Goal: Task Accomplishment & Management: Use online tool/utility

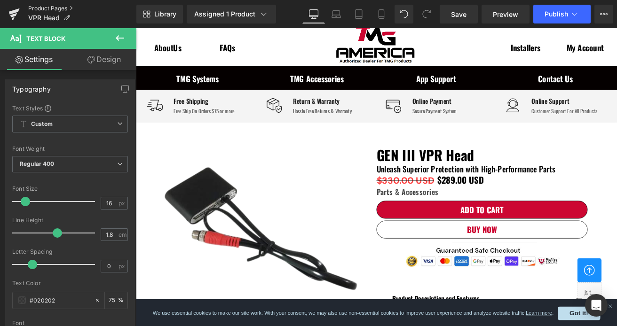
click at [52, 10] on link "Product Pages" at bounding box center [82, 9] width 108 height 8
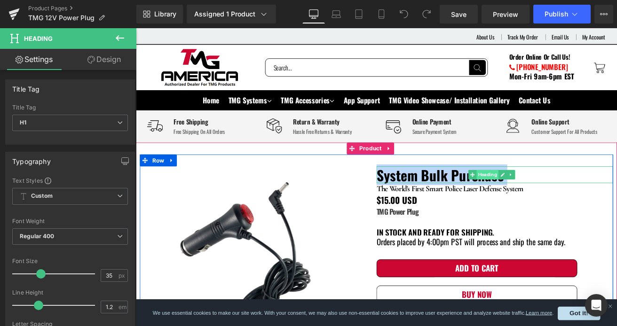
drag, startPoint x: 416, startPoint y: 202, endPoint x: 556, endPoint y: 205, distance: 140.6
click at [556, 205] on div "System Bulk Purchase Heading" at bounding box center [560, 202] width 280 height 20
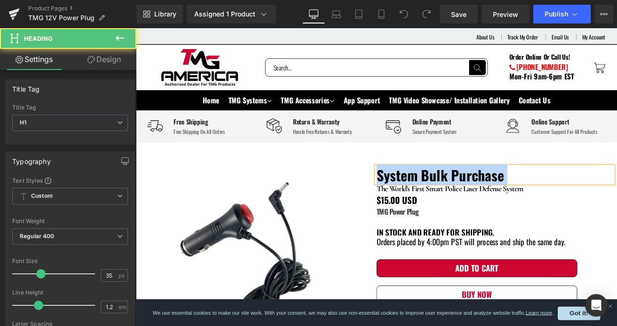
click at [574, 192] on div "System Bulk Purchase" at bounding box center [560, 202] width 280 height 20
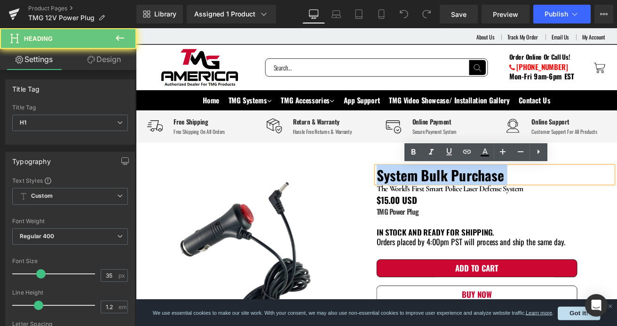
click at [577, 196] on h1 "System Bulk Purchase" at bounding box center [560, 202] width 280 height 20
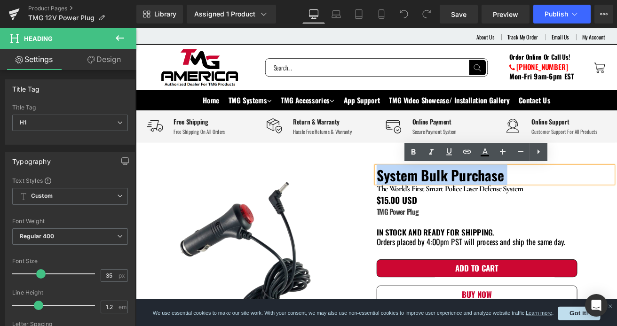
click at [497, 197] on b "System Bulk Purchase" at bounding box center [495, 201] width 150 height 24
click at [529, 204] on b "System Bulk Purchase" at bounding box center [495, 201] width 150 height 24
drag, startPoint x: 579, startPoint y: 197, endPoint x: 415, endPoint y: 206, distance: 164.4
click at [420, 206] on h1 "System Bulk Purchase" at bounding box center [560, 202] width 280 height 20
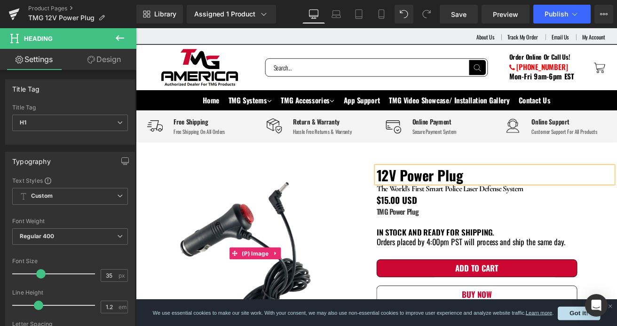
click at [371, 255] on img at bounding box center [281, 294] width 280 height 205
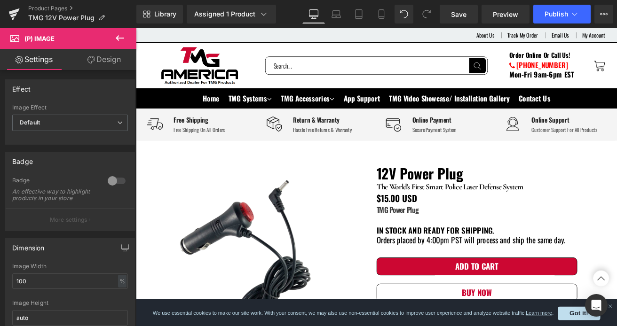
scroll to position [376, 0]
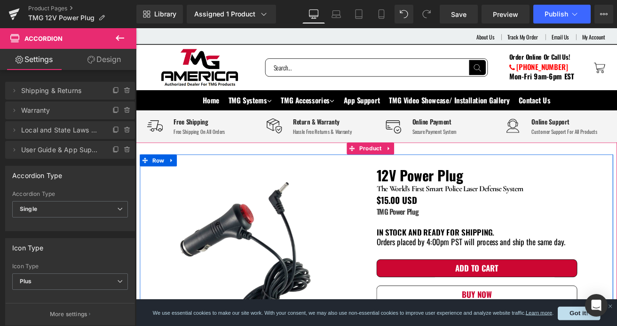
scroll to position [47, 0]
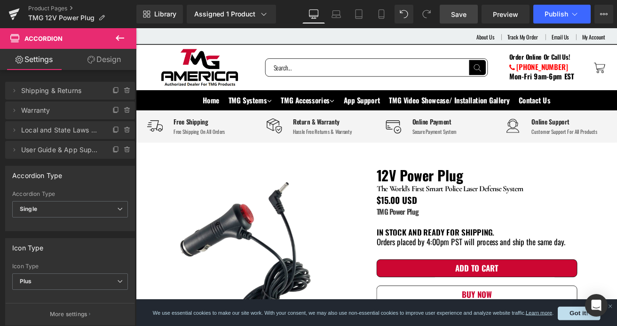
click at [454, 20] on link "Save" at bounding box center [459, 14] width 38 height 19
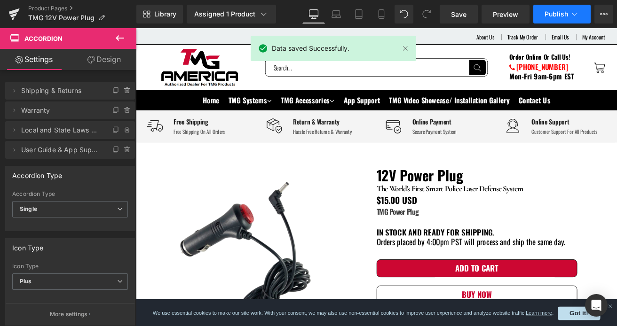
click at [562, 16] on span "Publish" at bounding box center [557, 14] width 24 height 8
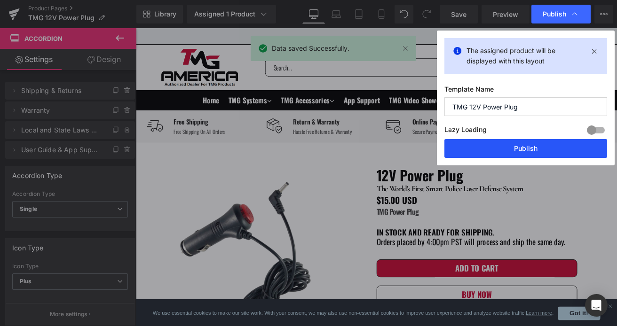
drag, startPoint x: 519, startPoint y: 149, endPoint x: 305, endPoint y: 139, distance: 214.2
click at [519, 149] on button "Publish" at bounding box center [525, 148] width 163 height 19
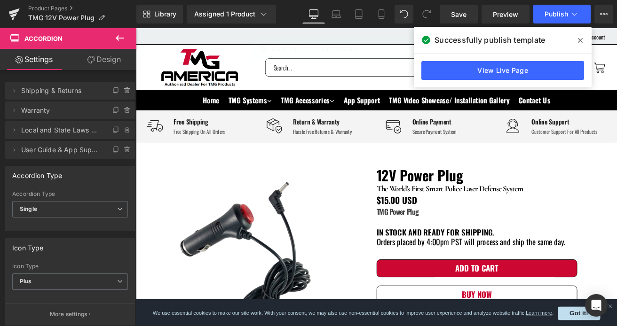
drag, startPoint x: 578, startPoint y: 40, endPoint x: 419, endPoint y: 24, distance: 159.8
click at [578, 40] on icon at bounding box center [580, 41] width 5 height 8
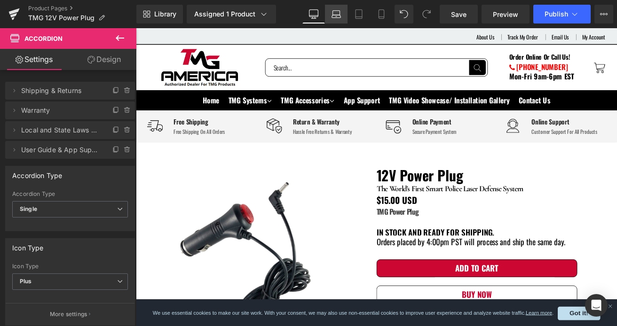
click at [337, 14] on icon at bounding box center [336, 13] width 9 height 9
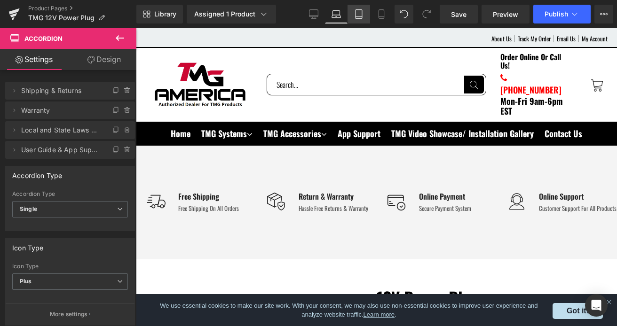
click at [357, 15] on icon at bounding box center [358, 13] width 9 height 9
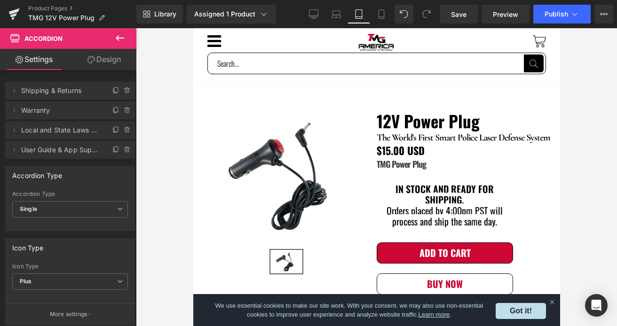
scroll to position [0, 0]
click at [379, 16] on icon at bounding box center [381, 13] width 9 height 9
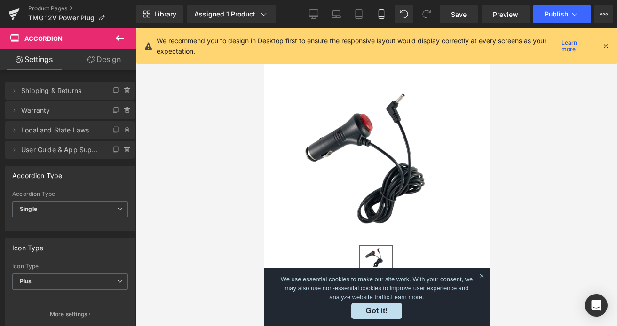
scroll to position [47, 0]
click at [61, 10] on link "Product Pages" at bounding box center [82, 9] width 108 height 8
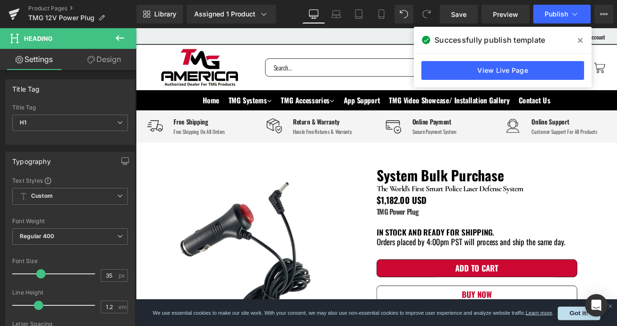
click at [51, 9] on link "Product Pages" at bounding box center [82, 9] width 108 height 8
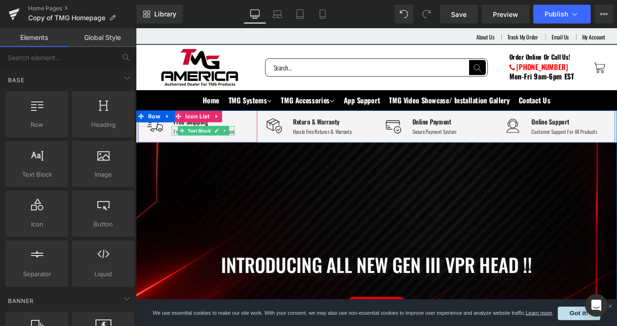
click at [218, 151] on span "Text Block" at bounding box center [210, 149] width 31 height 11
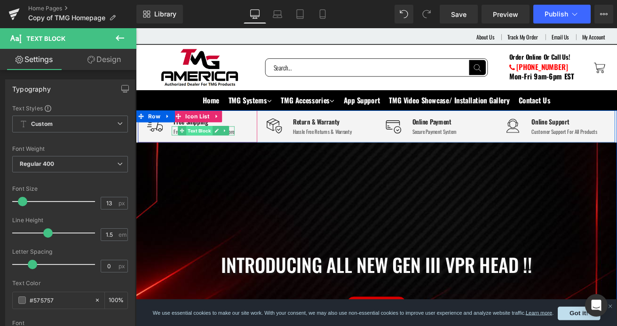
click at [215, 150] on span "Text Block" at bounding box center [210, 149] width 31 height 11
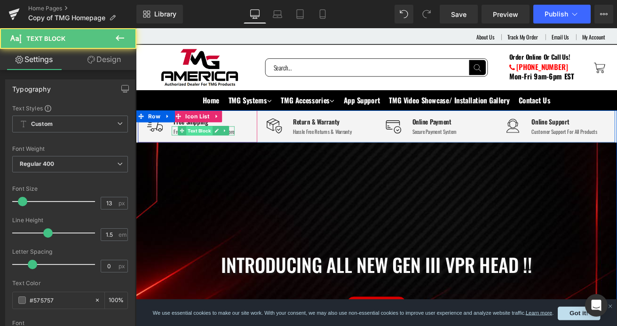
click at [215, 150] on span "Text Block" at bounding box center [210, 149] width 31 height 11
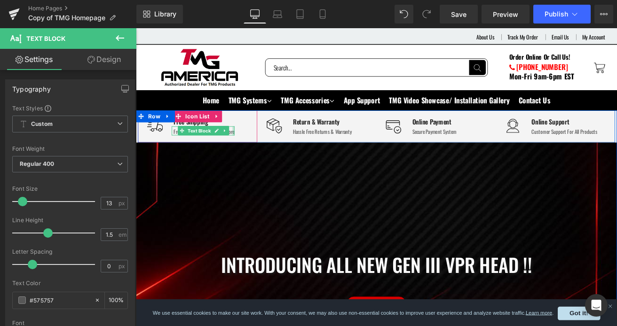
click at [250, 151] on div at bounding box center [251, 149] width 2 height 11
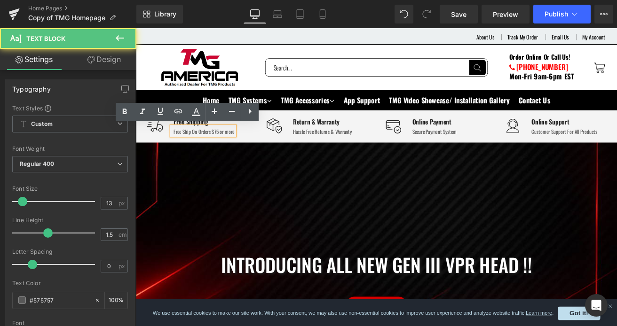
click at [243, 149] on div "Free Ship On Orders $75 or more" at bounding box center [217, 150] width 72 height 9
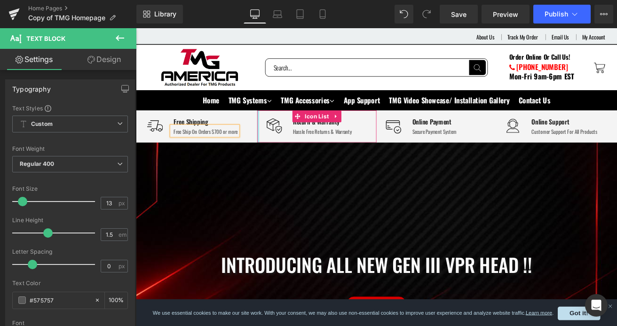
click at [279, 153] on div at bounding box center [280, 145] width 2 height 39
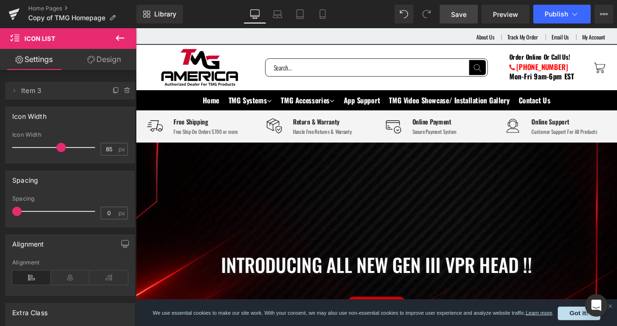
click at [458, 17] on span "Save" at bounding box center [459, 14] width 16 height 10
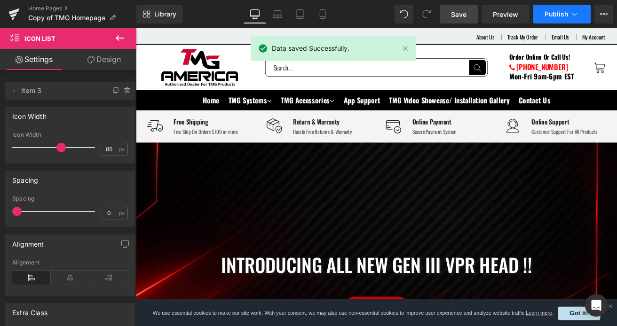
click at [567, 17] on span "Publish" at bounding box center [557, 14] width 24 height 8
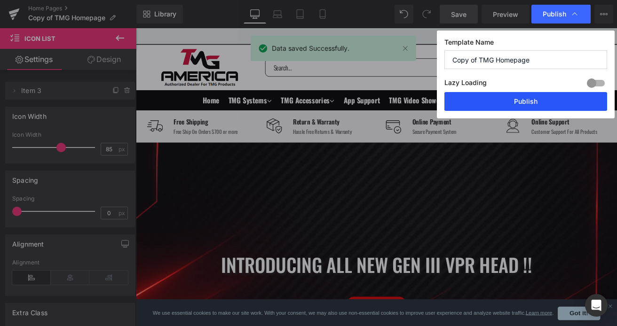
click at [534, 101] on button "Publish" at bounding box center [525, 101] width 163 height 19
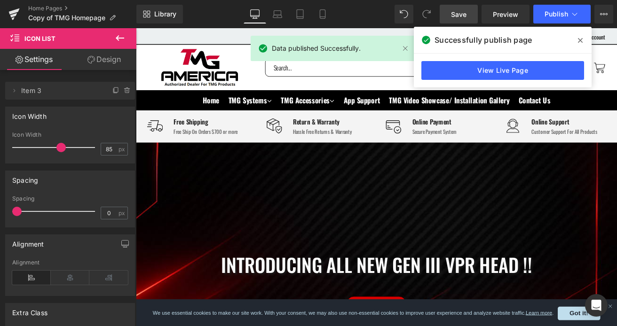
click at [578, 43] on icon at bounding box center [580, 41] width 5 height 8
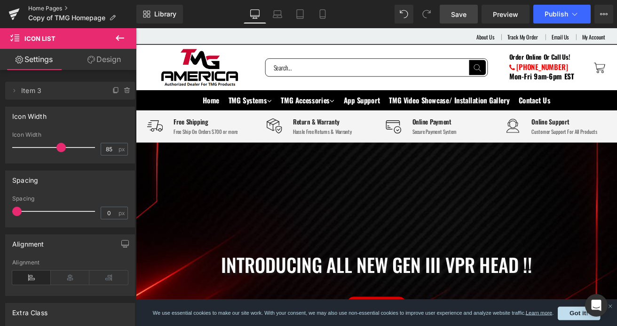
click at [53, 10] on link "Home Pages" at bounding box center [82, 9] width 108 height 8
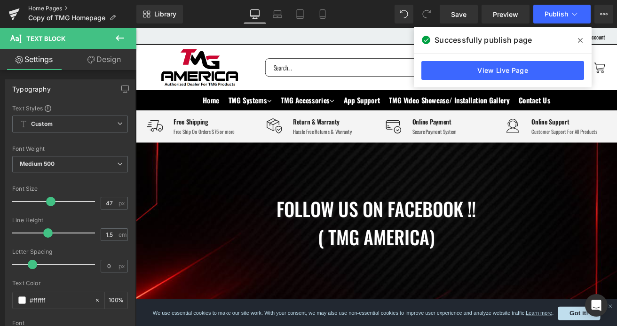
click at [58, 7] on link "Home Pages" at bounding box center [82, 9] width 108 height 8
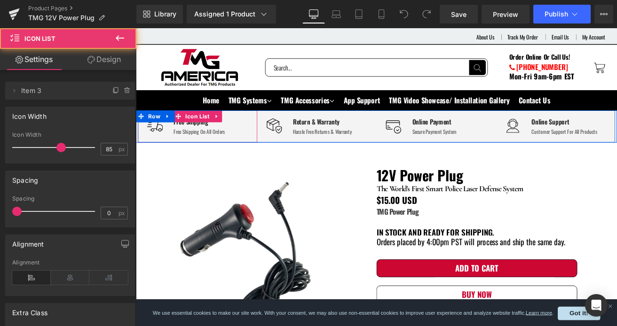
click at [235, 150] on div "Image Free Shipping Text Block Free Shipping On All Orders Text Block" at bounding box center [208, 145] width 141 height 24
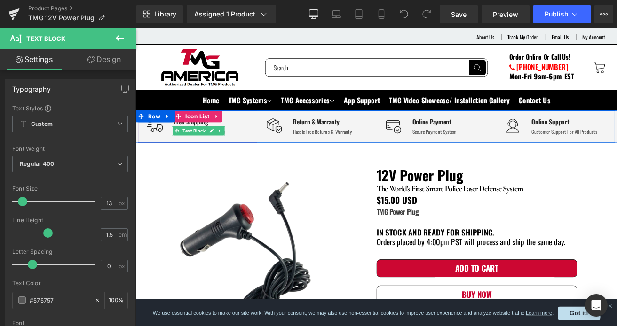
click at [239, 150] on div at bounding box center [240, 149] width 2 height 11
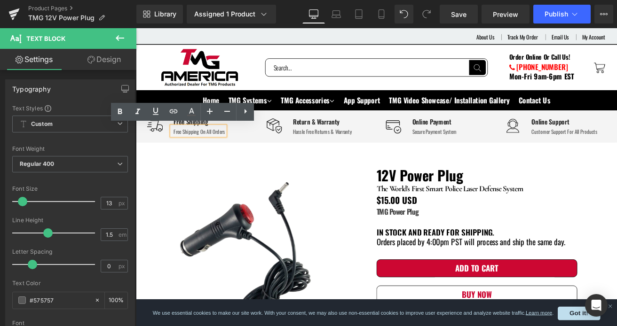
click at [233, 150] on div "Free Shipping On All Orders" at bounding box center [211, 150] width 61 height 9
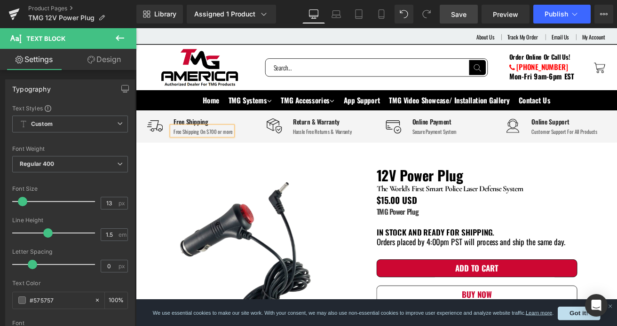
drag, startPoint x: 458, startPoint y: 11, endPoint x: 332, endPoint y: 56, distance: 134.5
click at [458, 11] on span "Save" at bounding box center [459, 14] width 16 height 10
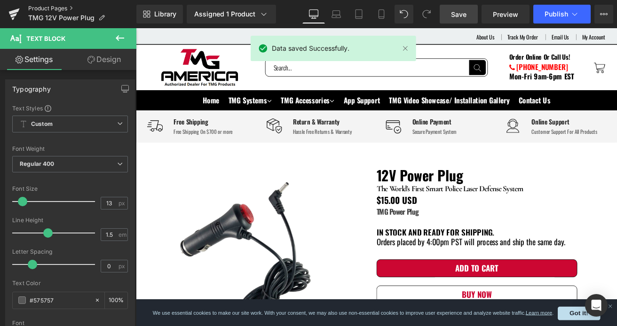
click at [57, 8] on link "Product Pages" at bounding box center [82, 9] width 108 height 8
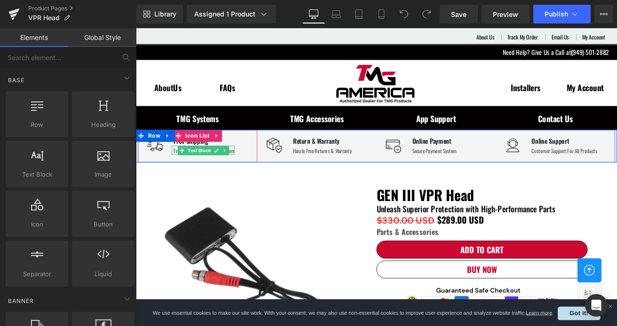
click div
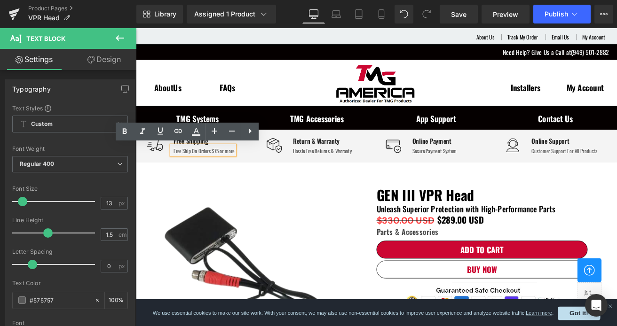
click div "Free Ship On Orders $75 or more"
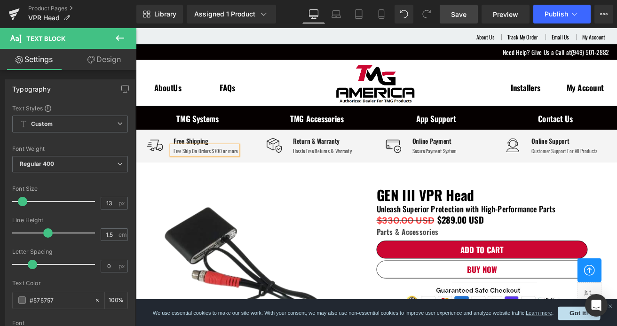
click span "Save"
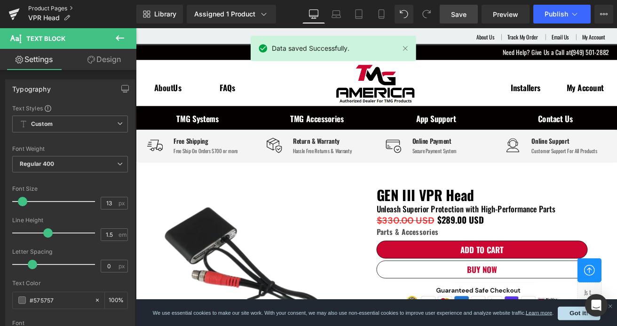
click link "Product Pages"
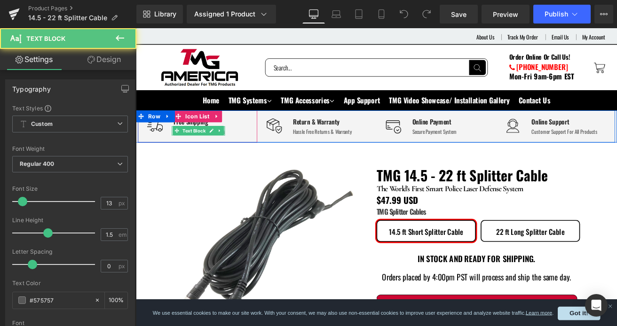
click at [239, 151] on div at bounding box center [240, 149] width 2 height 11
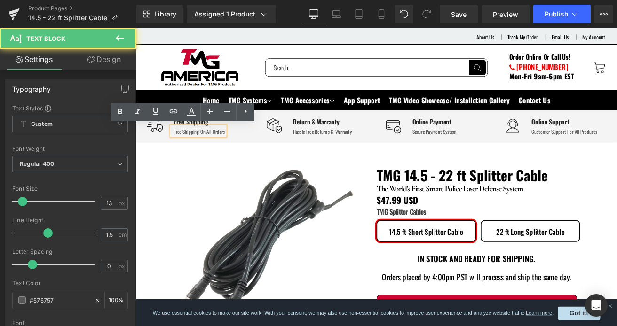
click at [233, 151] on div "Free Shipping On All Orders" at bounding box center [211, 150] width 61 height 9
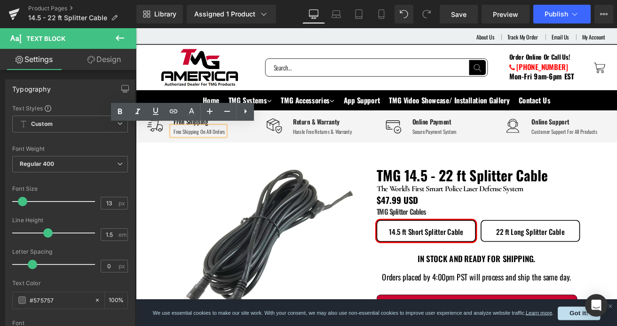
click at [219, 151] on div "Free Shipping On All Orders" at bounding box center [211, 150] width 61 height 9
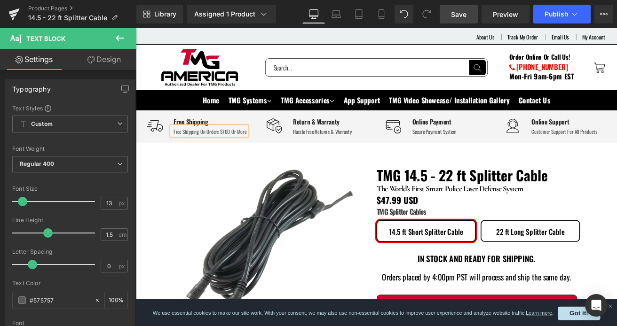
click at [459, 16] on span "Save" at bounding box center [459, 14] width 16 height 10
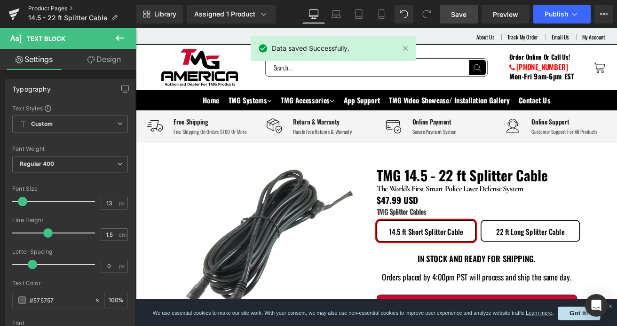
click at [62, 8] on link "Product Pages" at bounding box center [82, 9] width 108 height 8
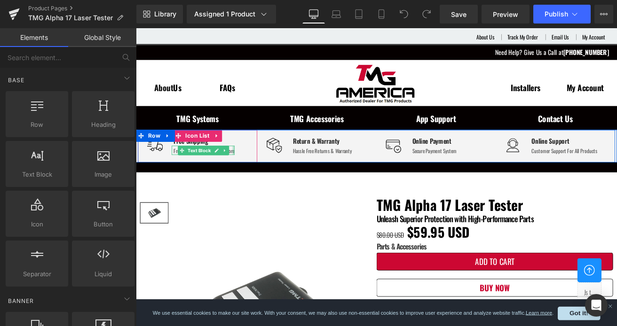
click at [250, 174] on div at bounding box center [251, 172] width 2 height 11
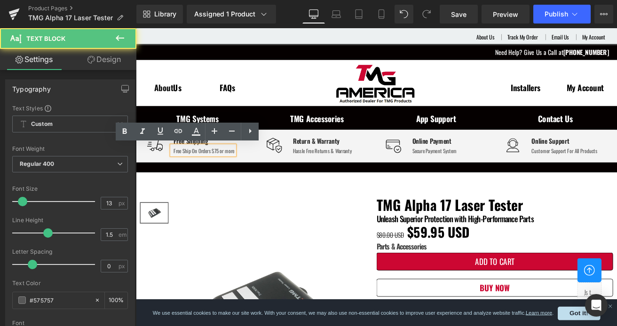
click at [226, 171] on div "Free Ship On Orders $75 or more" at bounding box center [217, 173] width 72 height 9
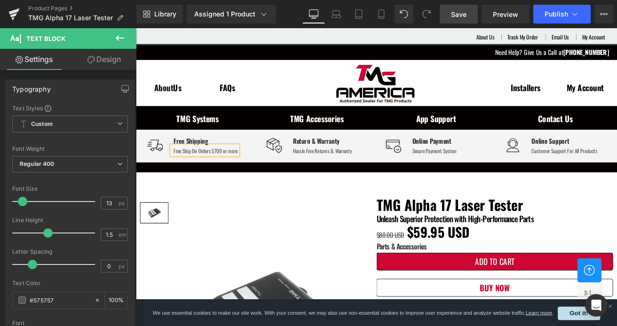
drag, startPoint x: 463, startPoint y: 15, endPoint x: 77, endPoint y: 51, distance: 388.2
click at [463, 15] on span "Save" at bounding box center [459, 14] width 16 height 10
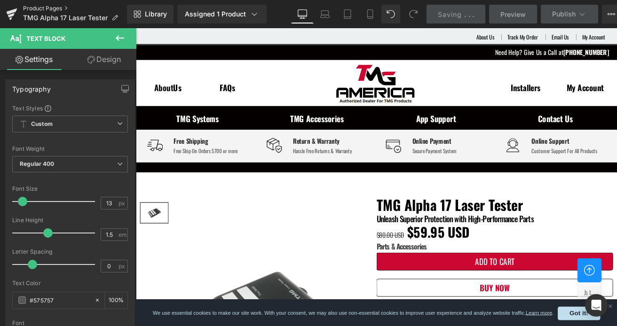
click at [67, 10] on link "Product Pages" at bounding box center [75, 9] width 104 height 8
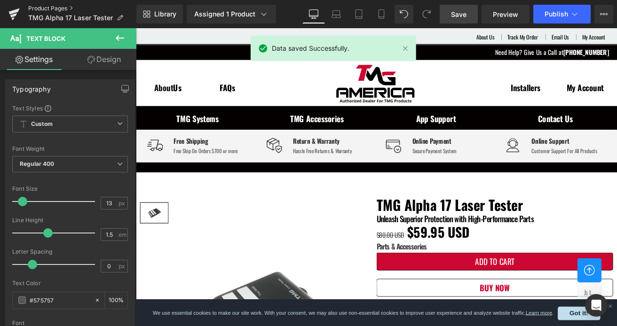
click at [62, 11] on link "Product Pages" at bounding box center [82, 9] width 108 height 8
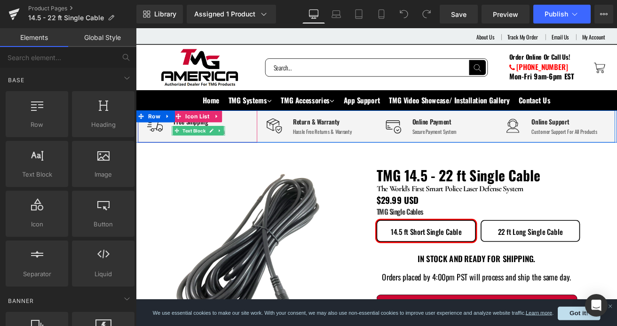
click at [239, 151] on div at bounding box center [240, 149] width 2 height 11
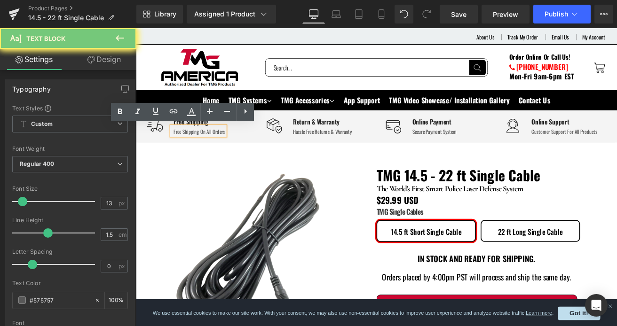
click at [230, 146] on div "Free Shipping On All Orders" at bounding box center [211, 150] width 61 height 9
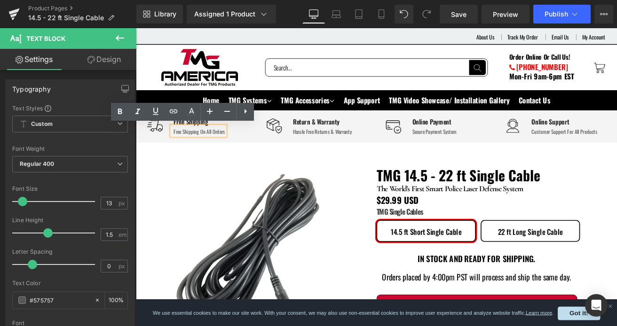
click at [233, 149] on div "Free Shipping On All Orders" at bounding box center [211, 150] width 61 height 9
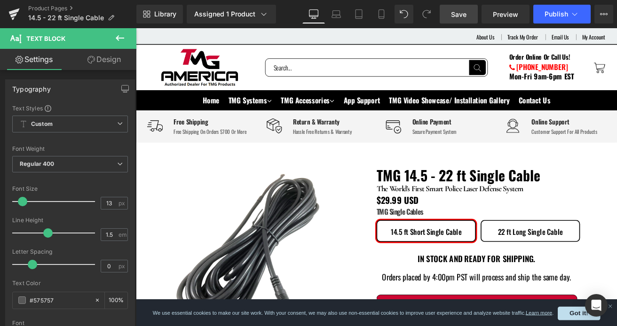
click at [454, 11] on span "Save" at bounding box center [459, 14] width 16 height 10
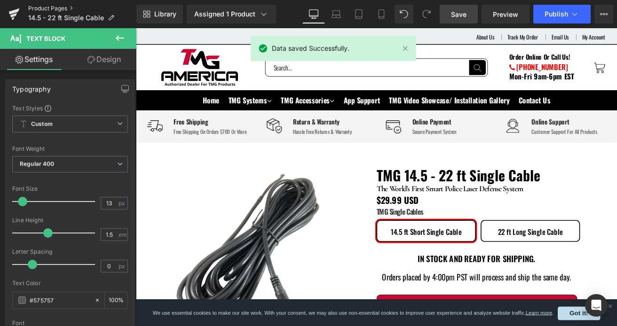
click at [62, 9] on link "Product Pages" at bounding box center [82, 9] width 108 height 8
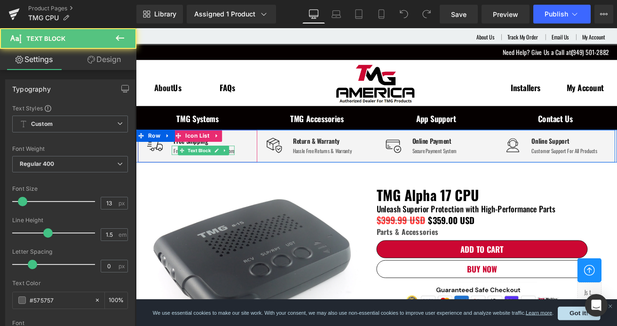
click at [242, 175] on div "Free Ship On Orders $75 or more" at bounding box center [217, 173] width 72 height 9
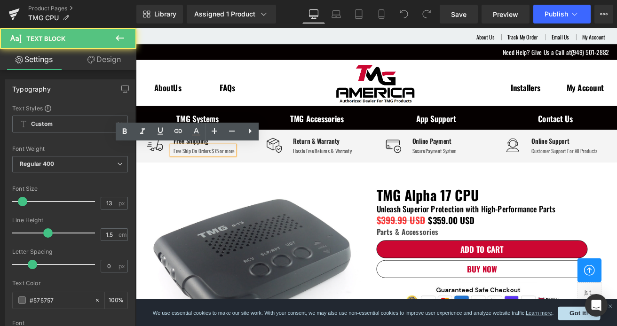
click at [227, 174] on div "Free Ship On Orders $75 or more" at bounding box center [217, 173] width 72 height 9
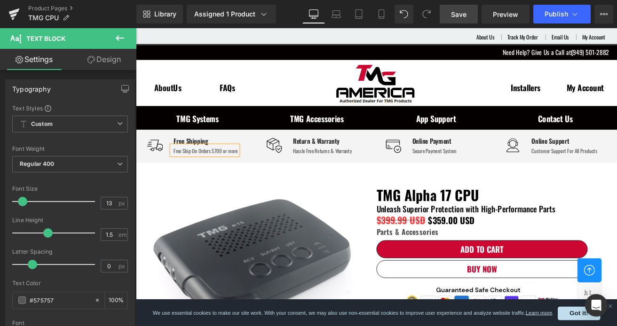
click at [446, 15] on link "Save" at bounding box center [459, 14] width 38 height 19
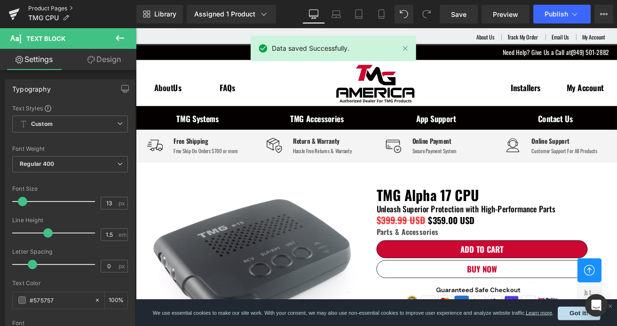
click at [55, 8] on link "Product Pages" at bounding box center [82, 9] width 108 height 8
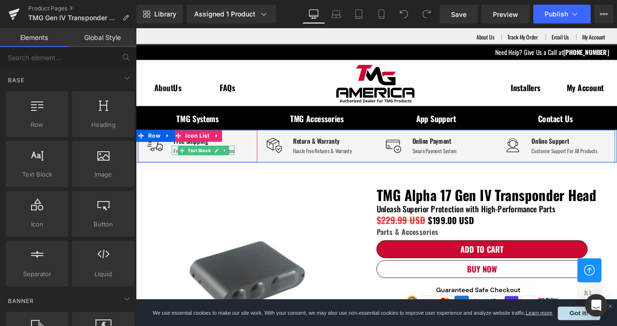
click at [240, 172] on div "Free Ship On Orders $75 or more" at bounding box center [217, 173] width 72 height 9
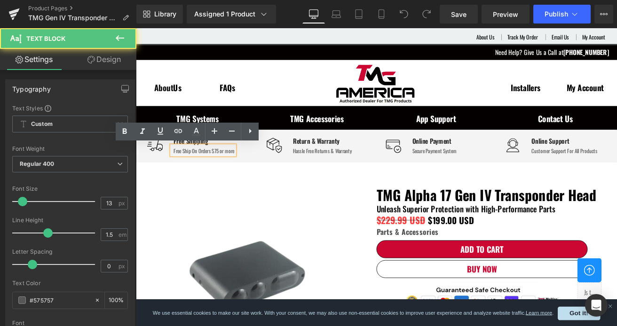
click at [227, 175] on div "Free Ship On Orders $75 or more" at bounding box center [217, 173] width 72 height 9
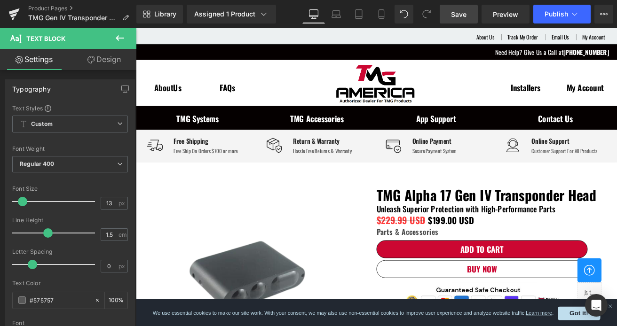
drag, startPoint x: 456, startPoint y: 18, endPoint x: 189, endPoint y: 129, distance: 289.2
click at [456, 18] on span "Save" at bounding box center [459, 14] width 16 height 10
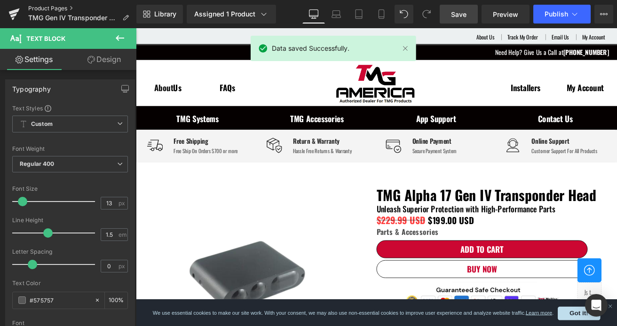
click at [58, 11] on link "Product Pages" at bounding box center [82, 9] width 108 height 8
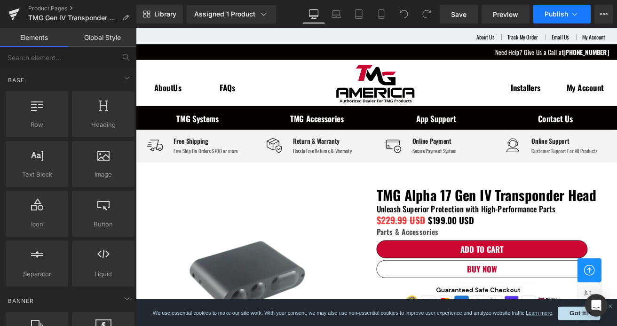
click at [560, 17] on span "Publish" at bounding box center [557, 14] width 24 height 8
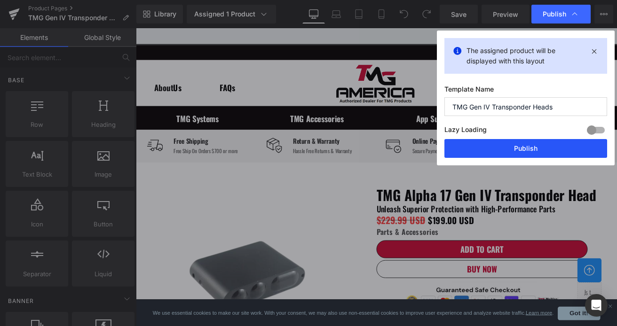
click at [514, 147] on button "Publish" at bounding box center [525, 148] width 163 height 19
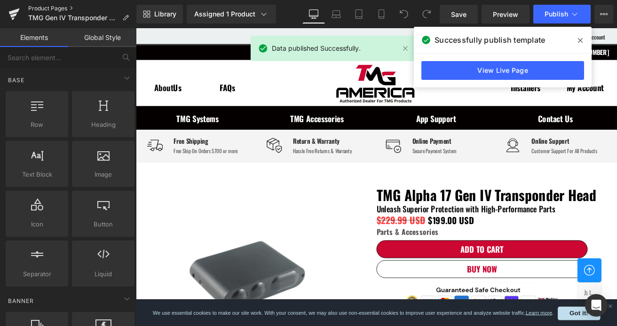
click at [64, 9] on link "Product Pages" at bounding box center [82, 9] width 108 height 8
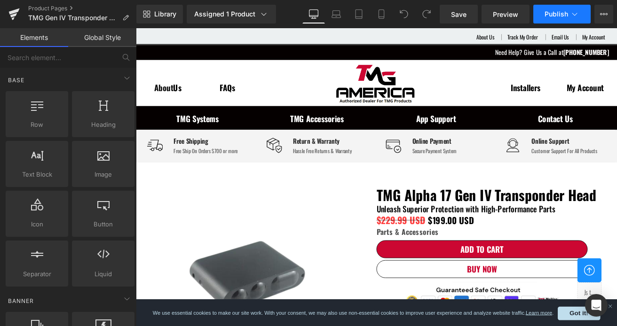
click at [548, 16] on span "Publish" at bounding box center [557, 14] width 24 height 8
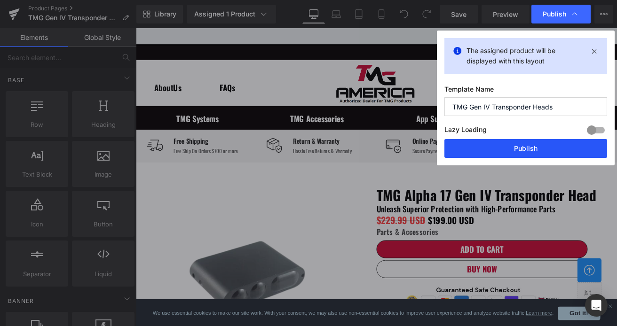
drag, startPoint x: 507, startPoint y: 149, endPoint x: 98, endPoint y: 159, distance: 409.2
click at [507, 149] on button "Publish" at bounding box center [525, 148] width 163 height 19
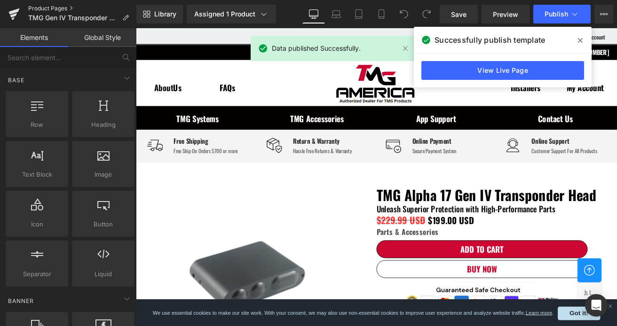
click at [56, 9] on link "Product Pages" at bounding box center [82, 9] width 108 height 8
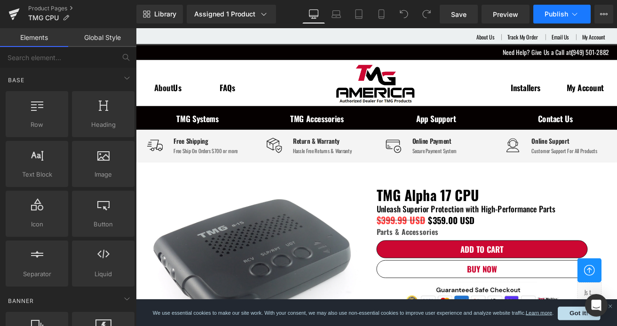
click at [553, 19] on button "Publish" at bounding box center [561, 14] width 57 height 19
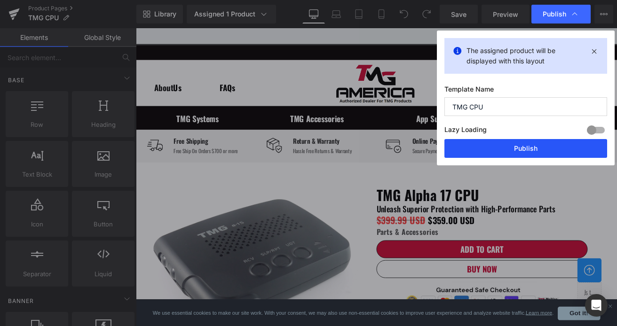
drag, startPoint x: 518, startPoint y: 147, endPoint x: 255, endPoint y: 176, distance: 263.9
click at [518, 147] on button "Publish" at bounding box center [525, 148] width 163 height 19
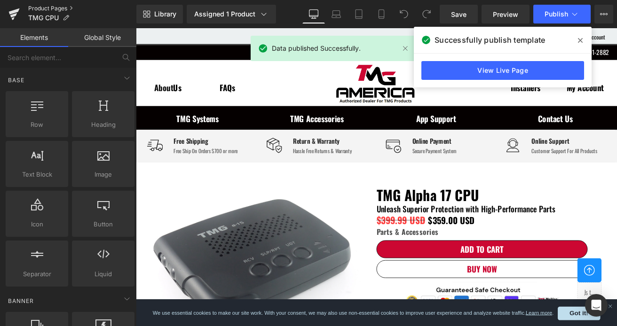
click at [49, 10] on link "Product Pages" at bounding box center [82, 9] width 108 height 8
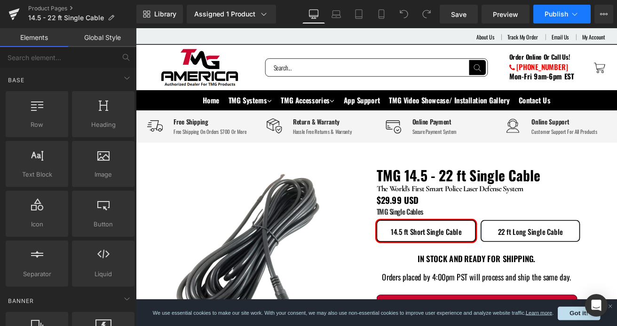
click at [553, 19] on button "Publish" at bounding box center [561, 14] width 57 height 19
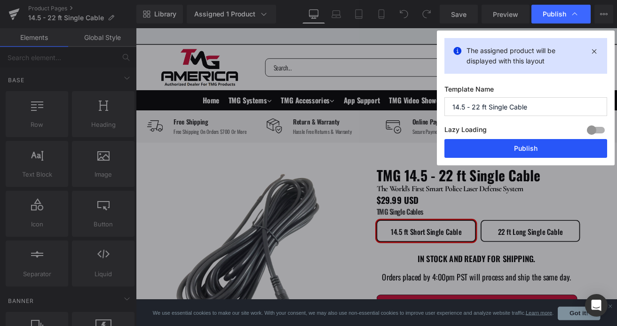
click at [501, 147] on button "Publish" at bounding box center [525, 148] width 163 height 19
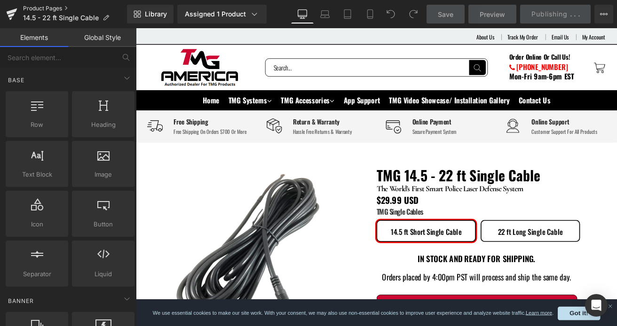
click at [57, 8] on link "Product Pages" at bounding box center [74, 9] width 103 height 8
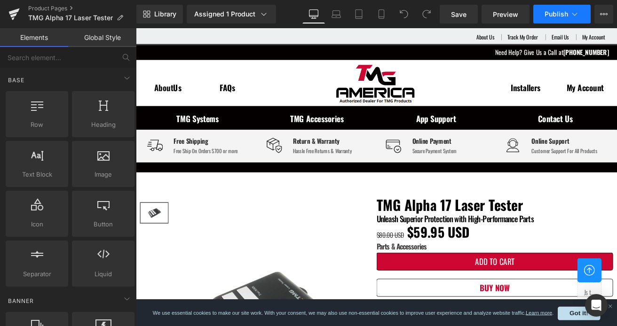
click at [549, 18] on button "Publish" at bounding box center [561, 14] width 57 height 19
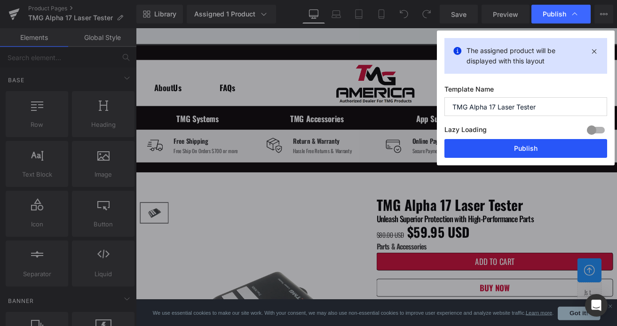
drag, startPoint x: 517, startPoint y: 147, endPoint x: 114, endPoint y: 119, distance: 403.5
click at [517, 147] on button "Publish" at bounding box center [525, 148] width 163 height 19
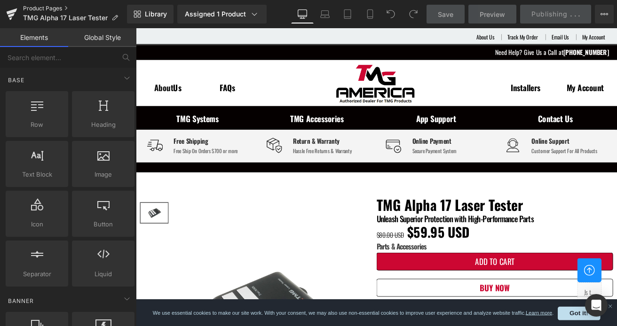
click at [56, 9] on link "Product Pages" at bounding box center [75, 9] width 104 height 8
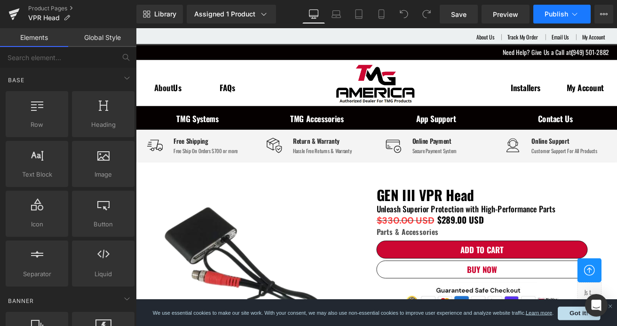
click at [549, 15] on span "Publish" at bounding box center [557, 14] width 24 height 8
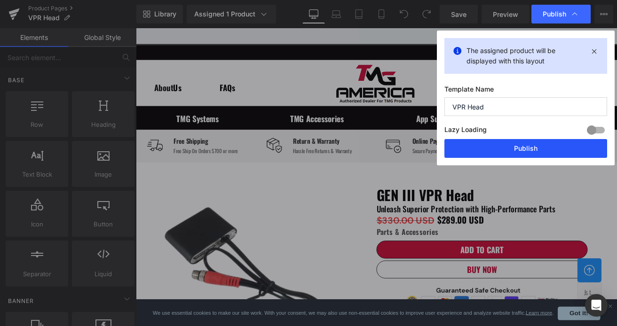
click at [477, 147] on button "Publish" at bounding box center [525, 148] width 163 height 19
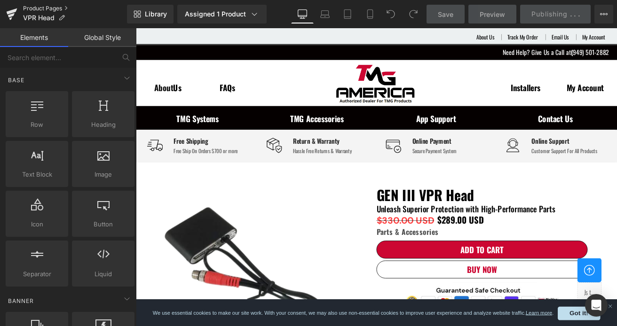
click at [64, 10] on link "Product Pages" at bounding box center [74, 9] width 103 height 8
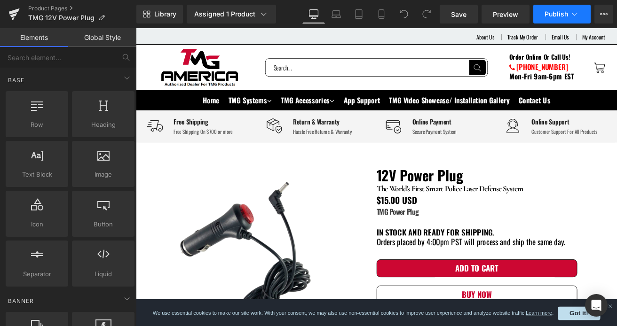
click at [554, 20] on button "Publish" at bounding box center [561, 14] width 57 height 19
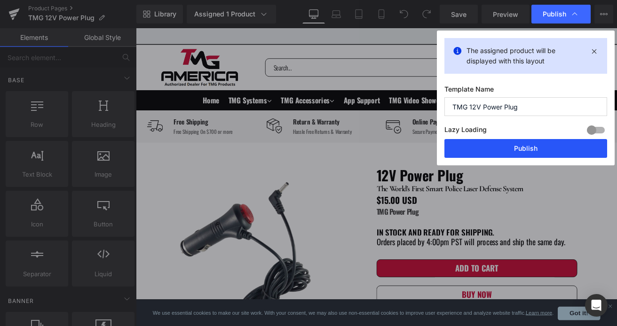
click at [527, 147] on button "Publish" at bounding box center [525, 148] width 163 height 19
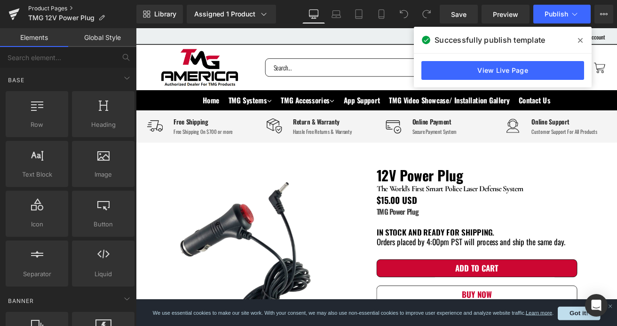
click at [60, 9] on link "Product Pages" at bounding box center [82, 9] width 108 height 8
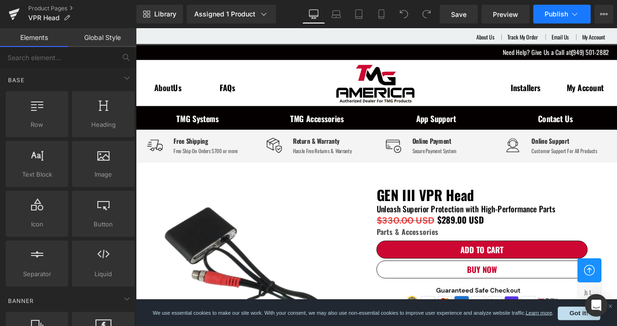
click at [553, 16] on span "Publish" at bounding box center [557, 14] width 24 height 8
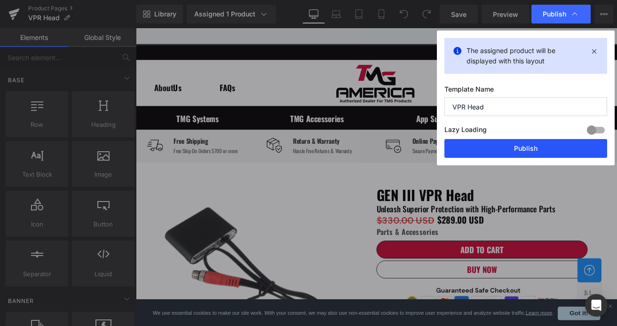
click at [526, 147] on button "Publish" at bounding box center [525, 148] width 163 height 19
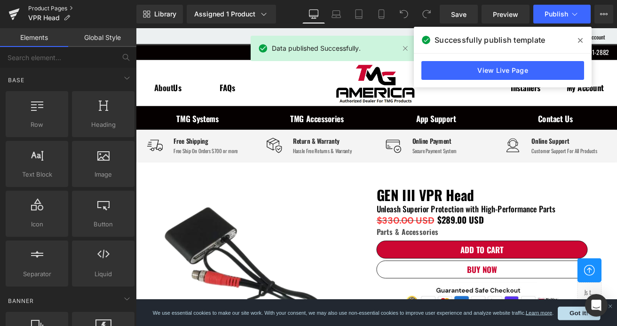
click at [62, 8] on link "Product Pages" at bounding box center [82, 9] width 108 height 8
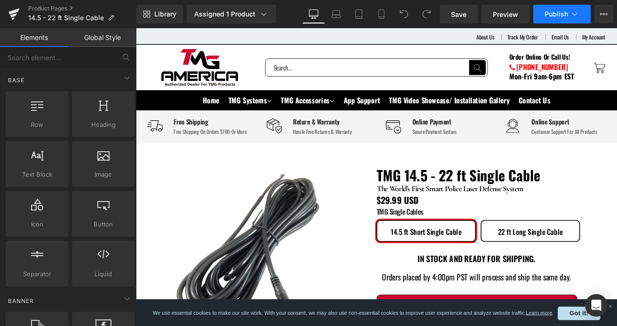
click at [554, 19] on button "Publish" at bounding box center [561, 14] width 57 height 19
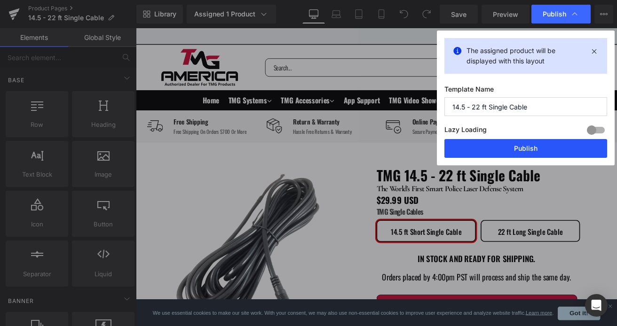
drag, startPoint x: 510, startPoint y: 146, endPoint x: 174, endPoint y: 129, distance: 336.6
click at [510, 146] on button "Publish" at bounding box center [525, 148] width 163 height 19
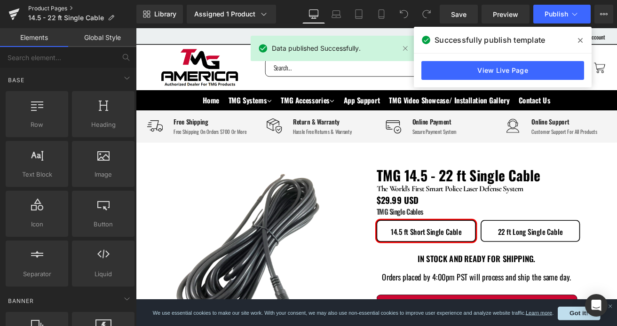
click at [55, 7] on link "Product Pages" at bounding box center [82, 9] width 108 height 8
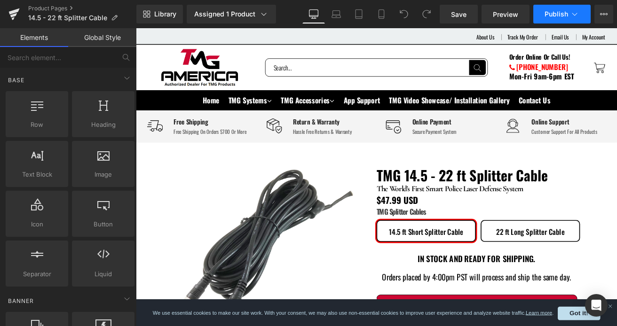
click at [557, 14] on span "Publish" at bounding box center [557, 14] width 24 height 8
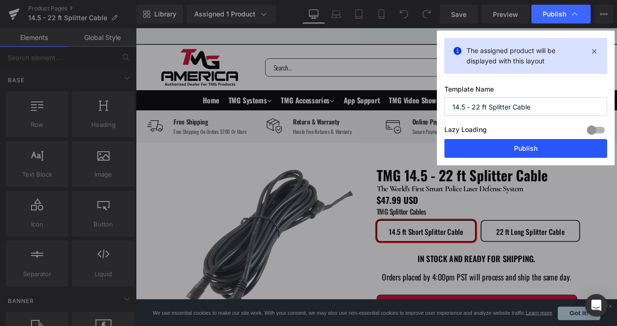
drag, startPoint x: 521, startPoint y: 149, endPoint x: 301, endPoint y: 134, distance: 219.7
click at [521, 149] on button "Publish" at bounding box center [525, 148] width 163 height 19
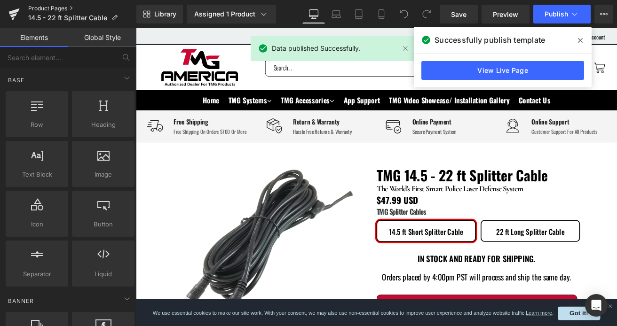
click at [66, 9] on link "Product Pages" at bounding box center [82, 9] width 108 height 8
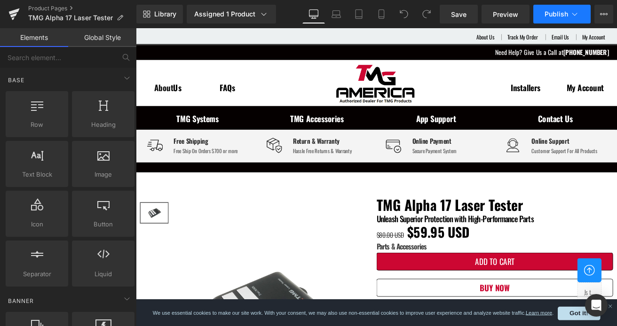
drag, startPoint x: 207, startPoint y: 232, endPoint x: 551, endPoint y: 17, distance: 405.5
click at [551, 17] on span "Publish" at bounding box center [557, 14] width 24 height 8
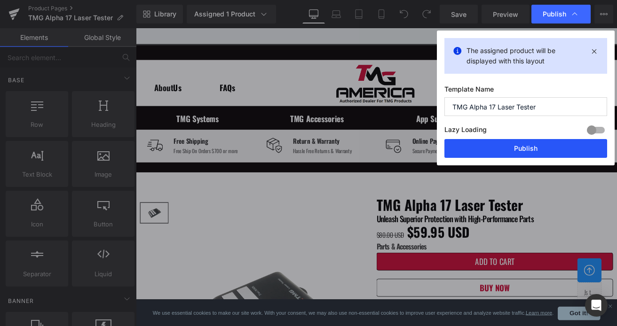
drag, startPoint x: 525, startPoint y: 145, endPoint x: 280, endPoint y: 192, distance: 249.0
click at [525, 145] on button "Publish" at bounding box center [525, 148] width 163 height 19
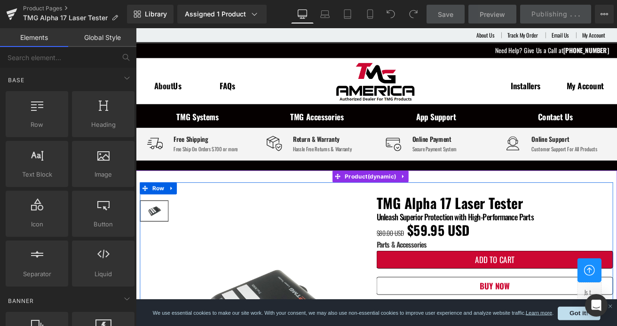
scroll to position [47, 0]
